Goal: Information Seeking & Learning: Learn about a topic

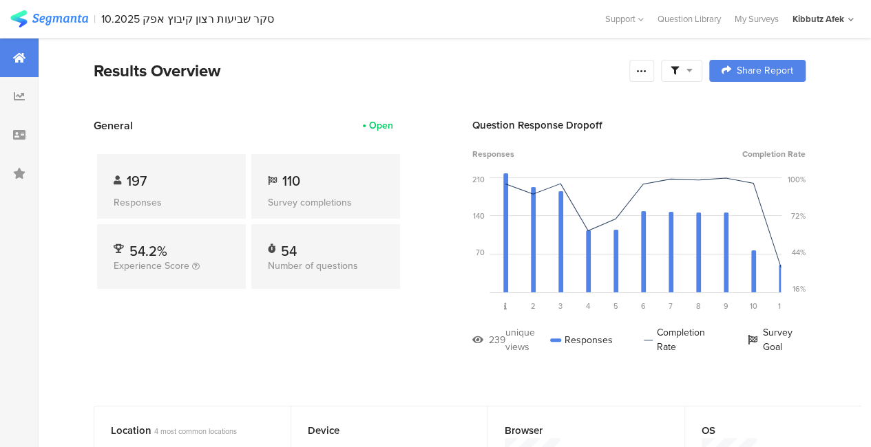
scroll to position [21, 0]
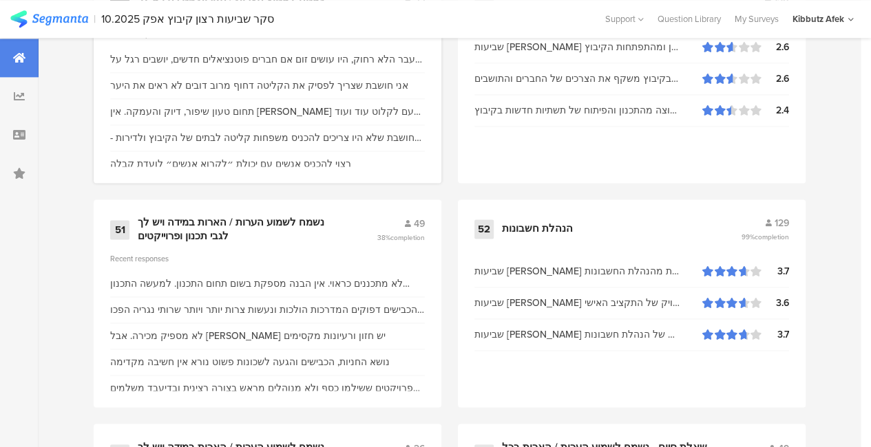
scroll to position [6084, 0]
click at [194, 232] on div "נשמח לשמוע הערות / הארות במידה ויש לך לגבי תכנון ופרוייקטים" at bounding box center [241, 228] width 206 height 27
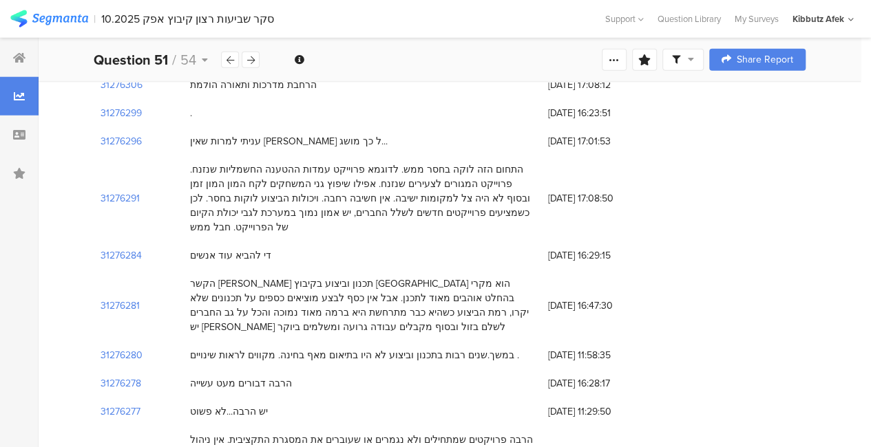
scroll to position [1884, 0]
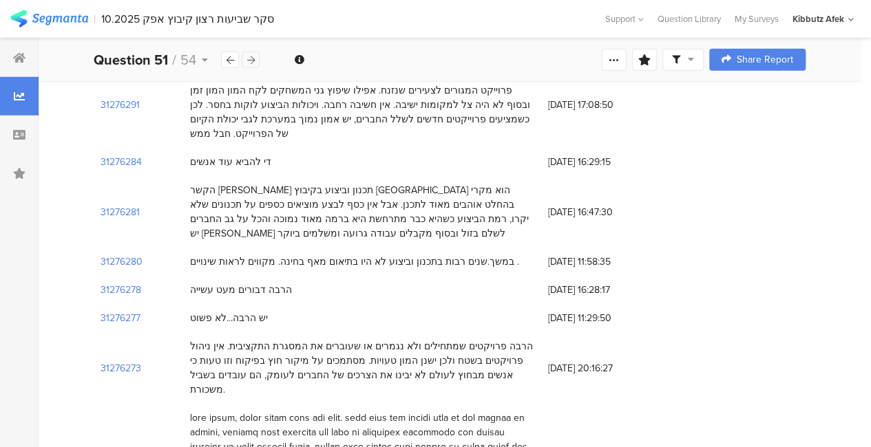
click at [252, 54] on div at bounding box center [251, 60] width 18 height 17
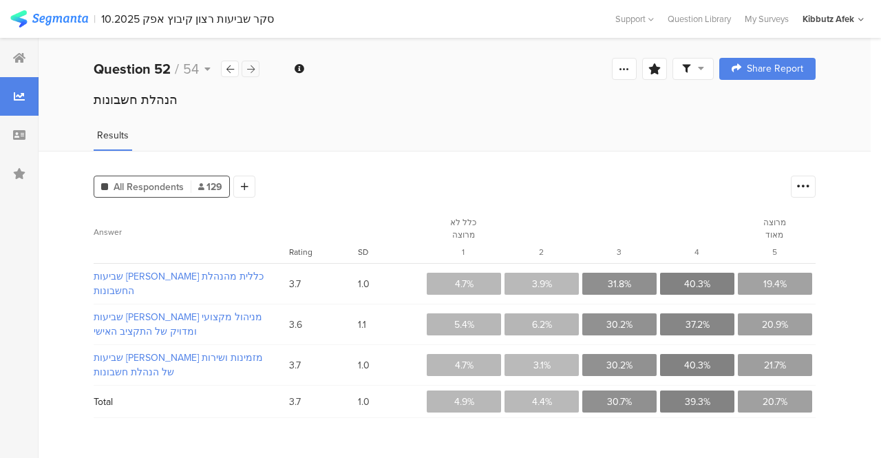
click at [252, 54] on div "Welcome page 1 2 פרטים כלליים 2a האם את/ה 2b לאיזו קבוצת גיל הנך משתייכ/ת? 2c מ…" at bounding box center [455, 69] width 832 height 44
click at [248, 75] on div at bounding box center [251, 69] width 18 height 17
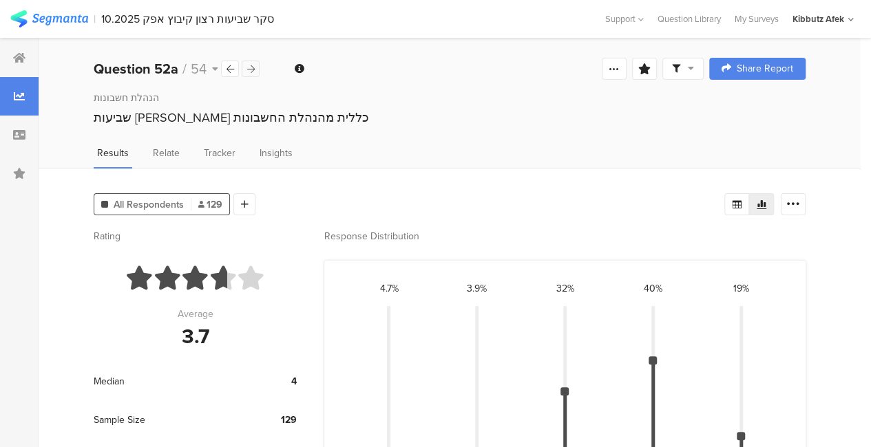
click at [248, 75] on div at bounding box center [251, 69] width 18 height 17
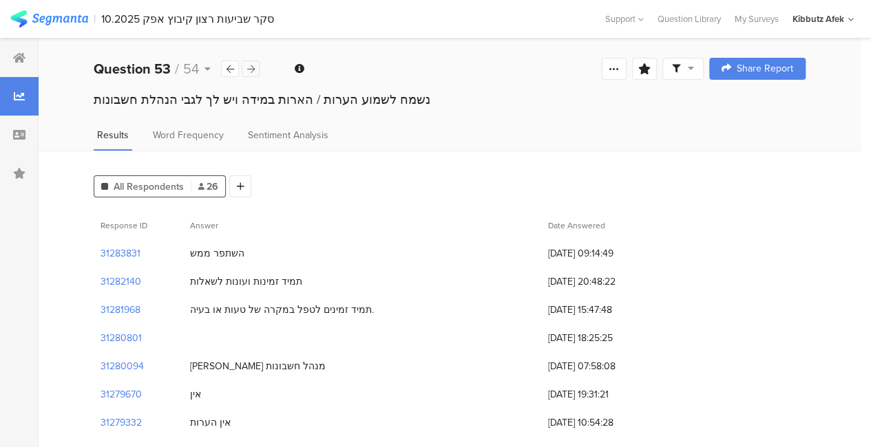
click at [248, 75] on div at bounding box center [251, 69] width 18 height 17
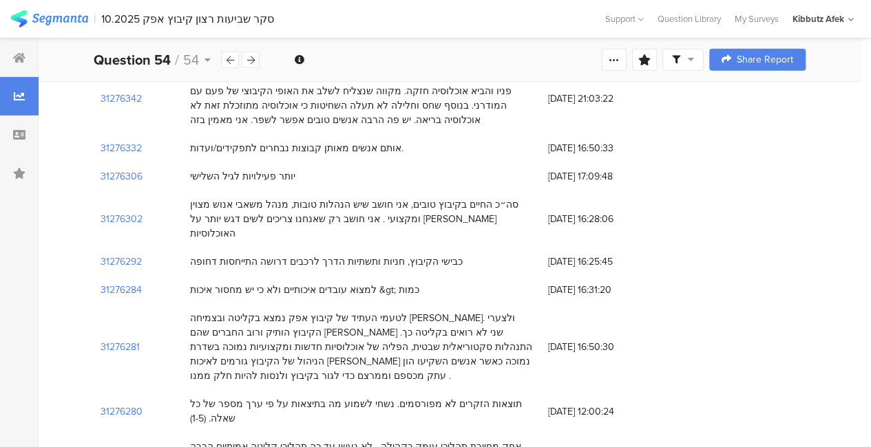
scroll to position [2140, 0]
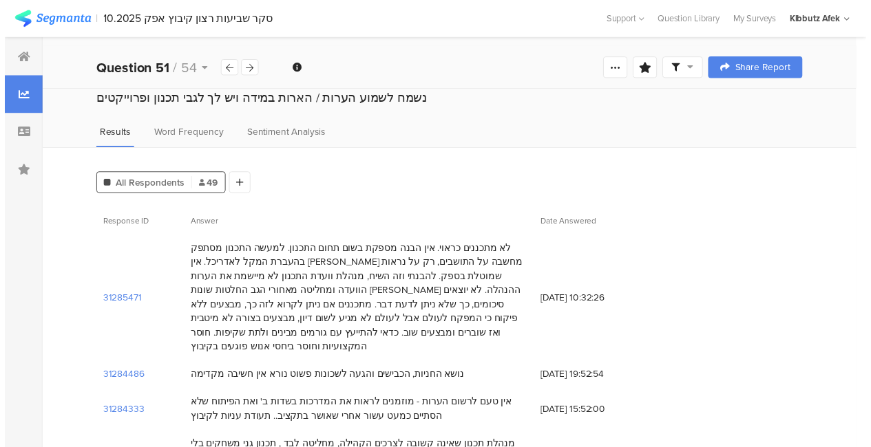
scroll to position [1884, 0]
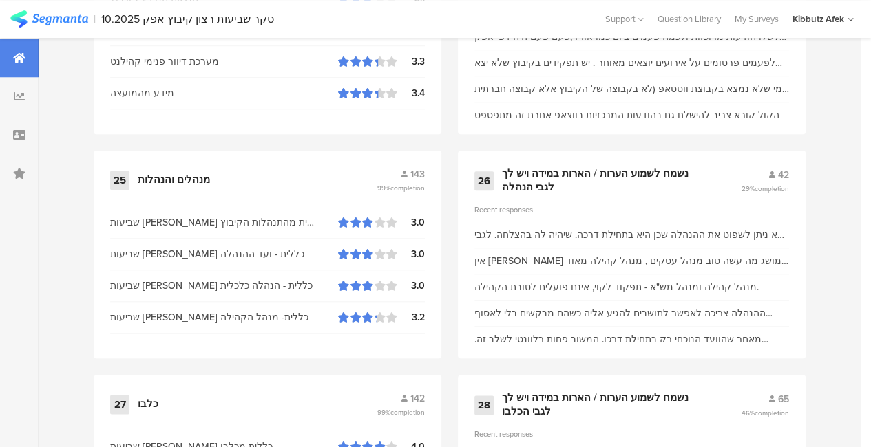
scroll to position [3237, 0]
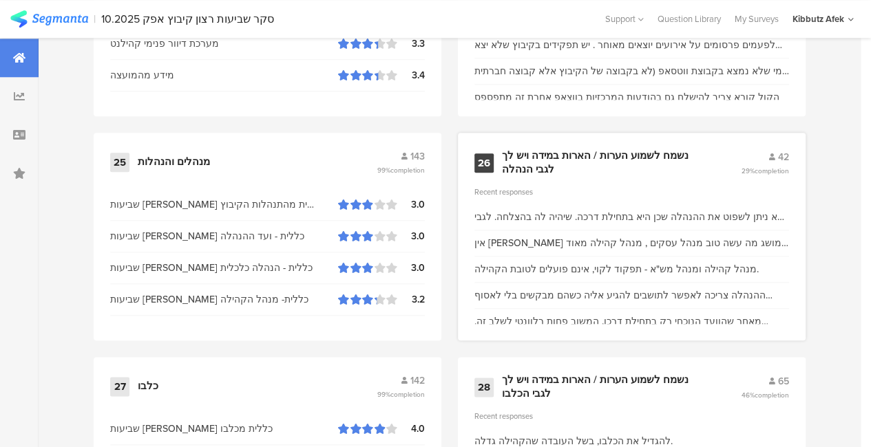
click at [574, 161] on div "נשמח לשמוע הערות / הארות במידה ויש לך לגבי הנהלה" at bounding box center [605, 162] width 206 height 27
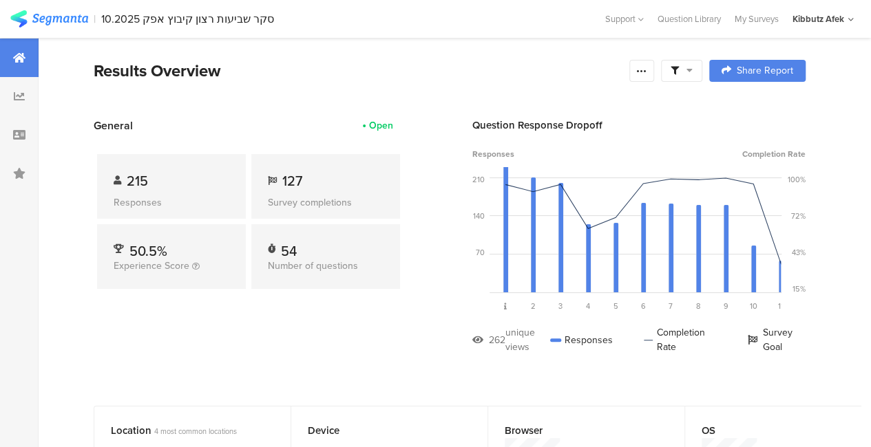
scroll to position [3237, 0]
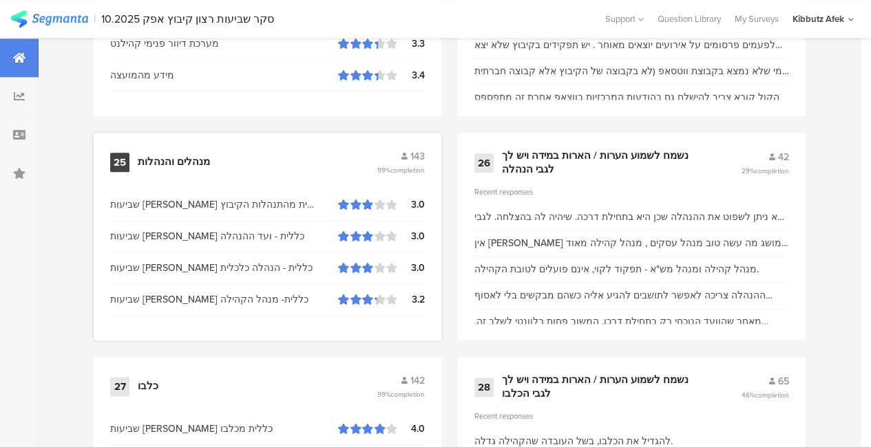
click at [210, 307] on div "שביעות [PERSON_NAME] כללית- מנהל הקהילה" at bounding box center [224, 299] width 228 height 14
click at [168, 165] on div "מנהלים והנהלות" at bounding box center [174, 163] width 72 height 14
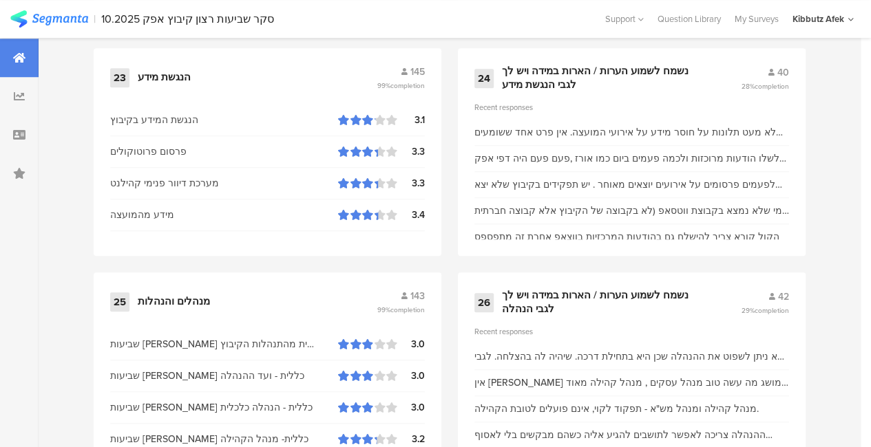
scroll to position [3096, 0]
click at [541, 79] on div "נשמח לשמוע הערות / הארות במידה ויש לך לגבי הנגשת מידע" at bounding box center [605, 78] width 206 height 27
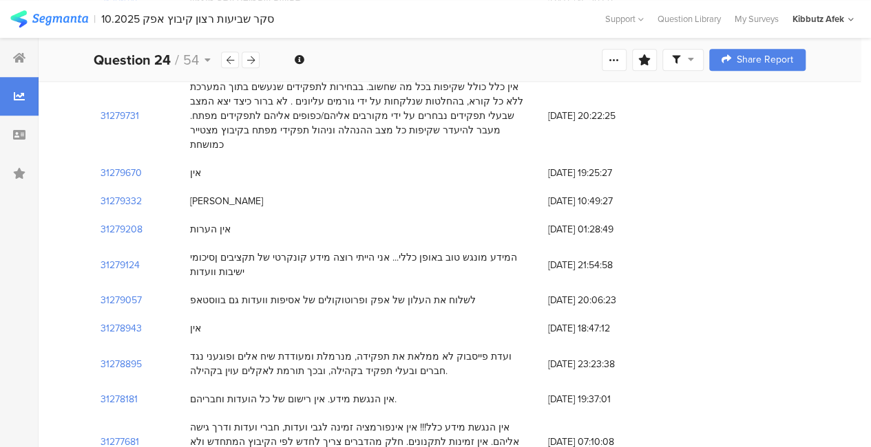
scroll to position [566, 0]
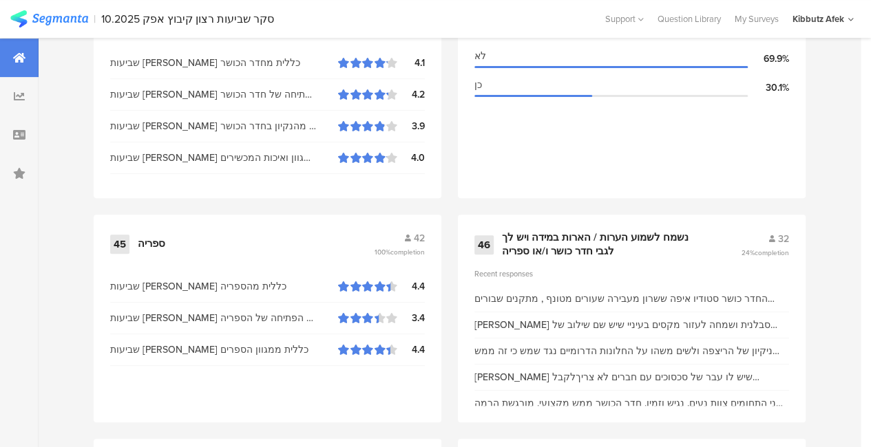
scroll to position [5404, 0]
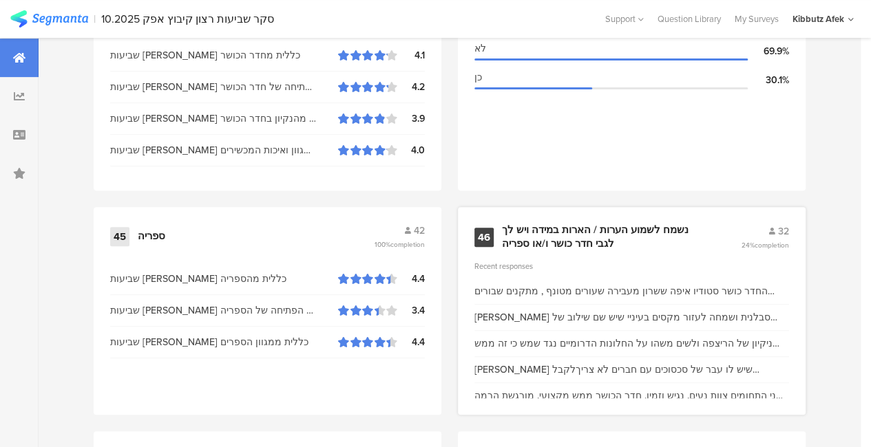
click at [582, 229] on div "נשמח לשמוע הערות / הארות במידה ויש לך לגבי חדר כושר ו/או ספריה" at bounding box center [605, 237] width 206 height 27
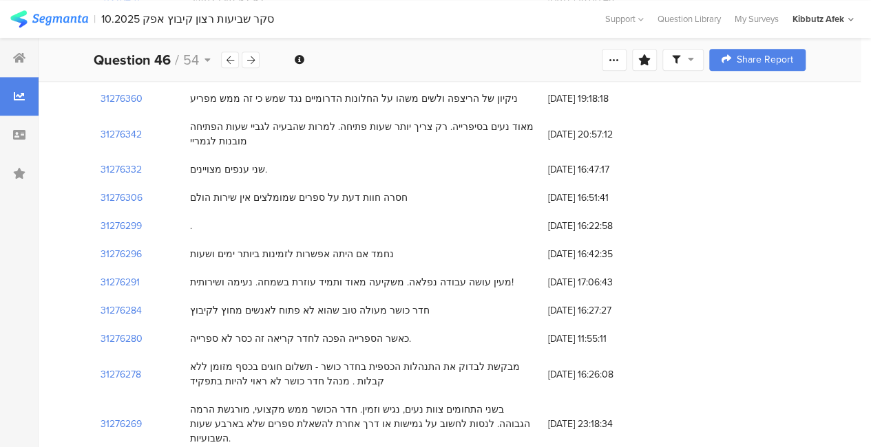
scroll to position [853, 0]
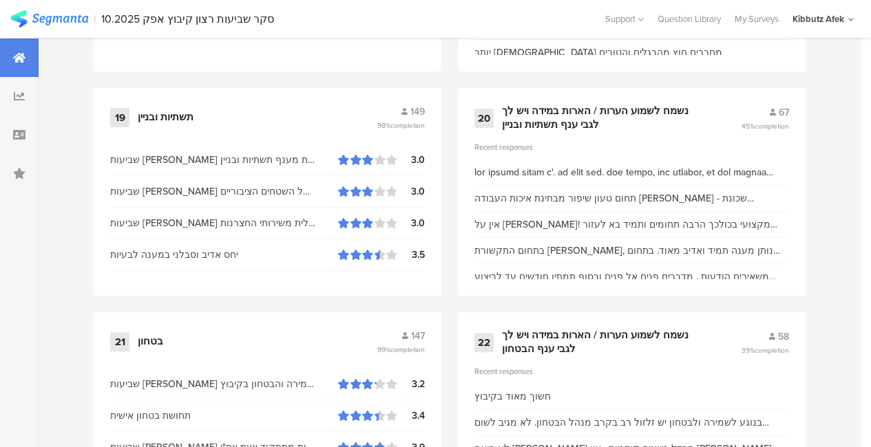
scroll to position [2600, 0]
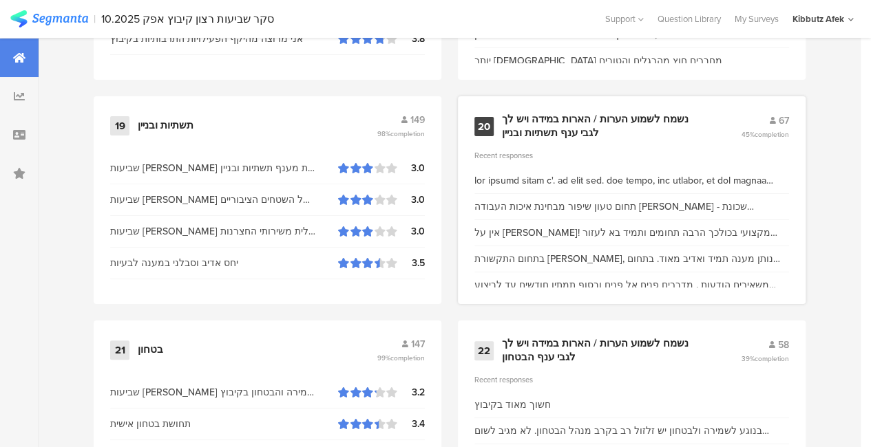
click at [557, 132] on div "נשמח לשמוע הערות / הארות במידה ויש לך לגבי ענף תשתיות ובניין" at bounding box center [605, 126] width 206 height 27
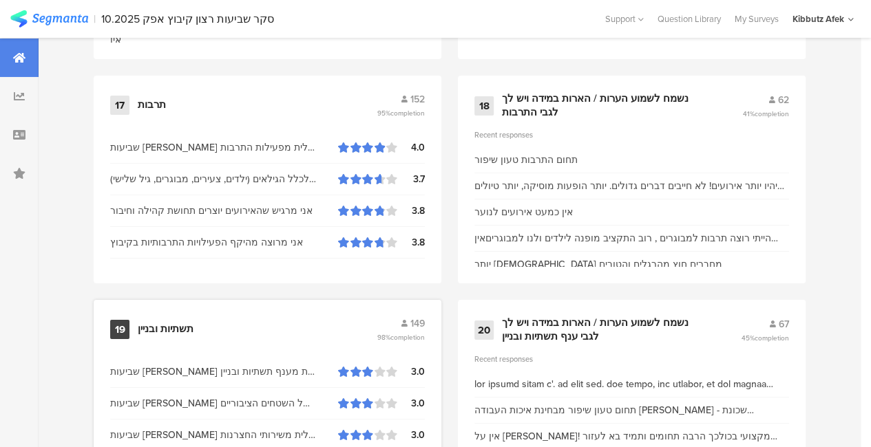
scroll to position [2395, 0]
click at [539, 115] on div "נשמח לשמוע הערות / הארות במידה ויש לך לגבי התרבות" at bounding box center [605, 107] width 207 height 27
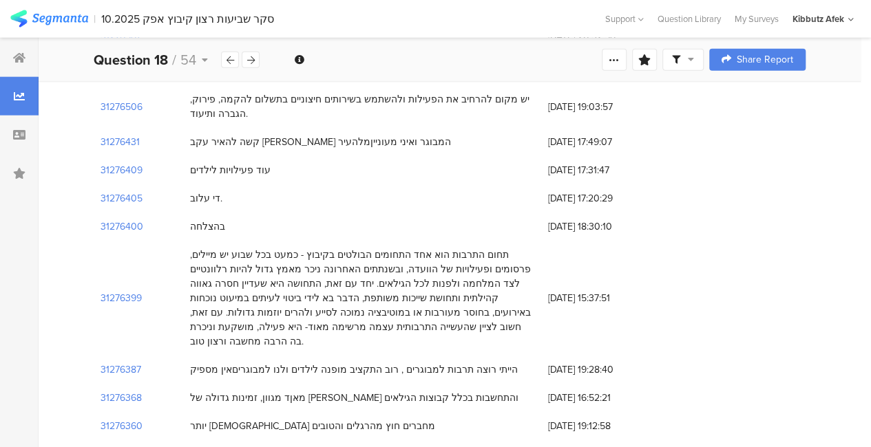
scroll to position [1606, 0]
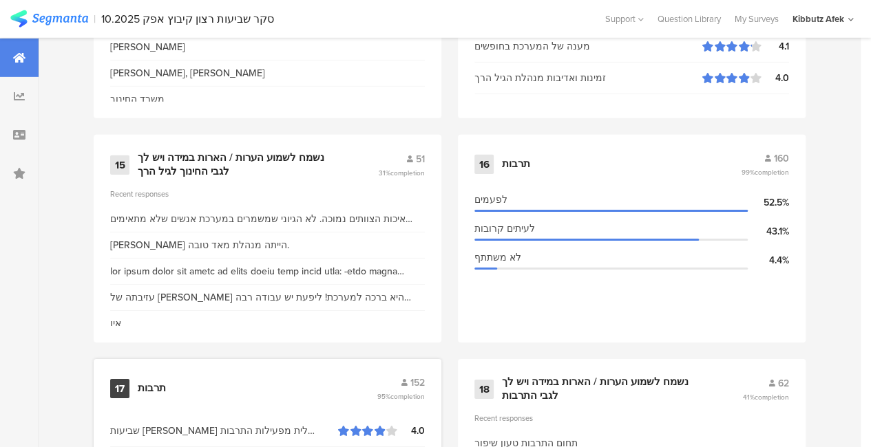
scroll to position [2113, 0]
